Goal: Task Accomplishment & Management: Use online tool/utility

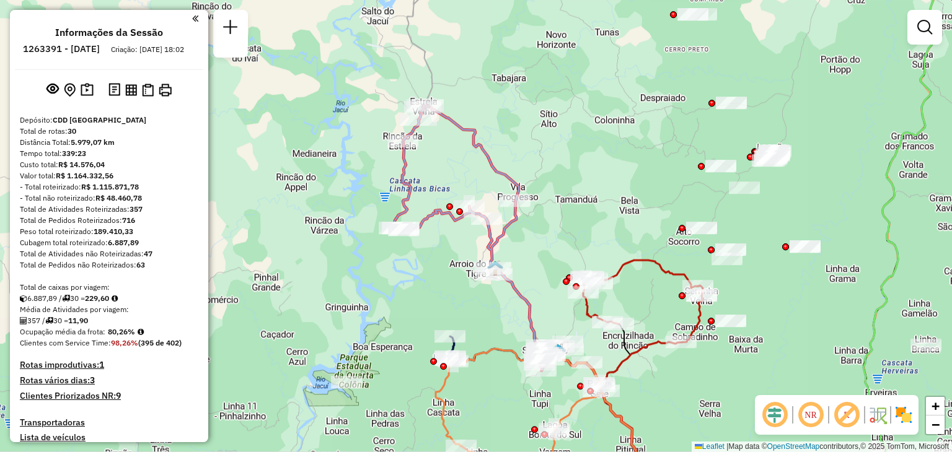
drag, startPoint x: 584, startPoint y: 227, endPoint x: 572, endPoint y: 197, distance: 31.8
click at [572, 197] on div "Janela de atendimento Grade de atendimento Capacidade Transportadoras Veículos …" at bounding box center [476, 226] width 952 height 452
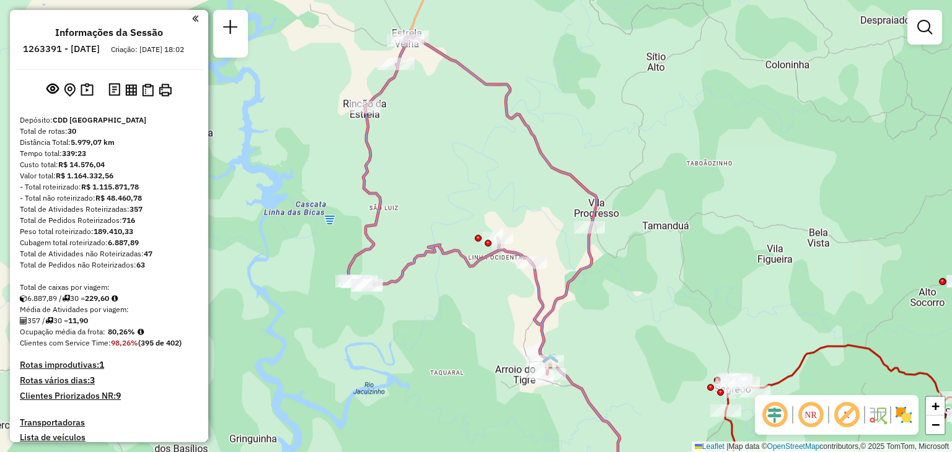
click at [625, 170] on div "Janela de atendimento Grade de atendimento Capacidade Transportadoras Veículos …" at bounding box center [476, 226] width 952 height 452
click at [87, 47] on h6 "1263391 - [DATE]" at bounding box center [61, 48] width 77 height 11
copy h6 "1263391 - [DATE]"
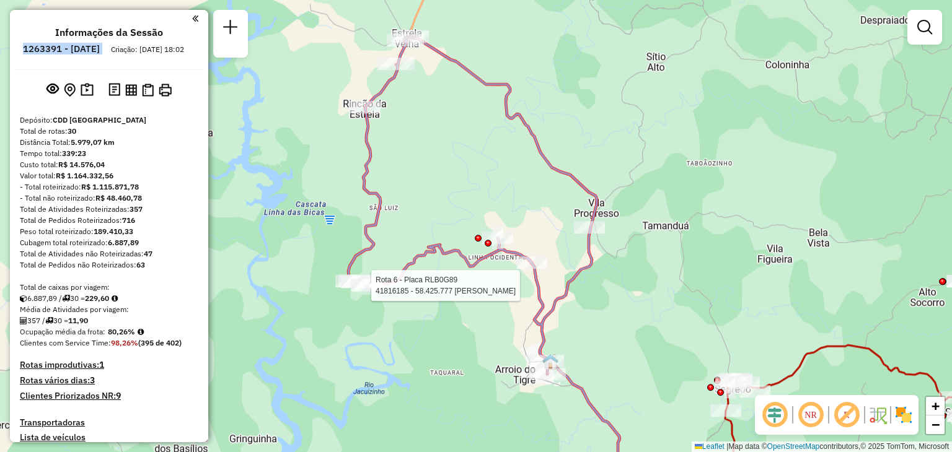
select select "**********"
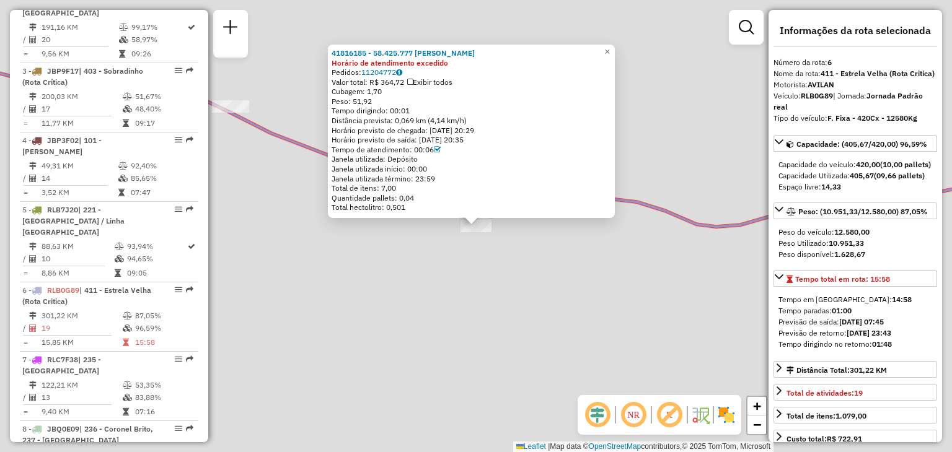
scroll to position [832, 0]
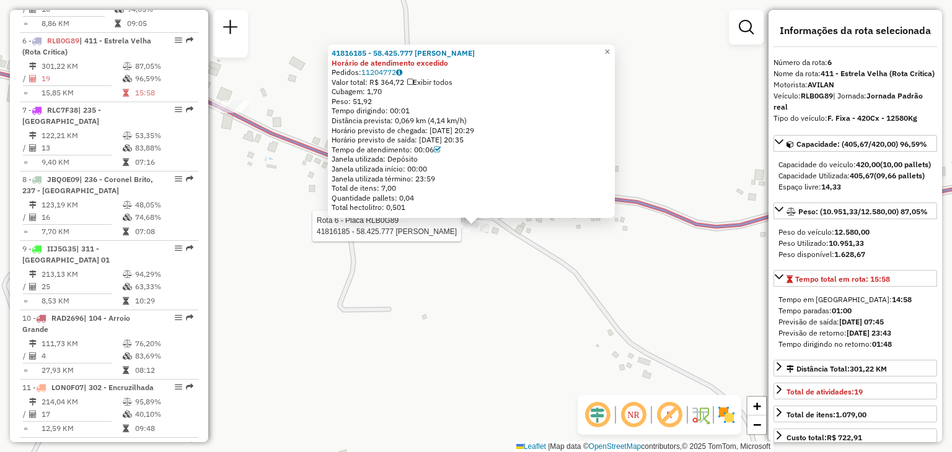
click at [823, 112] on div "Veículo: RLB0G89 | Jornada: Jornada Padrão real" at bounding box center [855, 101] width 164 height 22
click at [823, 100] on strong "RLB0G89" at bounding box center [816, 95] width 32 height 9
copy div "RLB0G89"
